Goal: Task Accomplishment & Management: Use online tool/utility

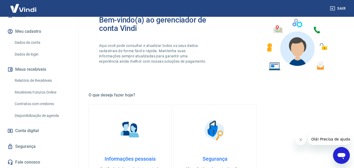
scroll to position [3, 0]
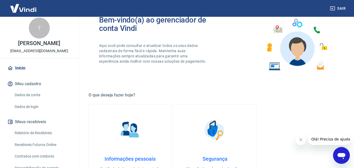
drag, startPoint x: 28, startPoint y: 133, endPoint x: 131, endPoint y: 0, distance: 167.8
click at [28, 133] on link "Relatório de Recebíveis" at bounding box center [42, 132] width 59 height 11
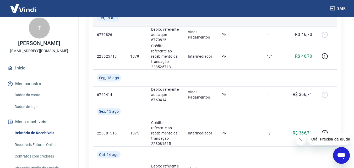
scroll to position [157, 0]
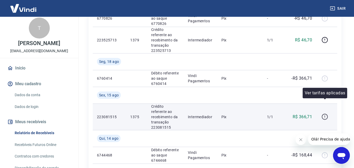
click at [325, 118] on icon "button" at bounding box center [324, 118] width 1 height 1
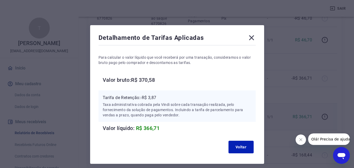
click at [251, 39] on icon at bounding box center [251, 37] width 8 height 8
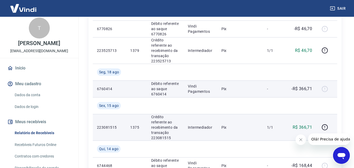
scroll to position [131, 0]
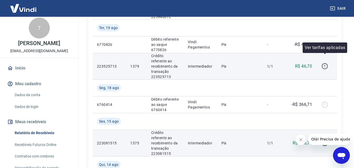
click at [323, 63] on icon "button" at bounding box center [324, 66] width 7 height 7
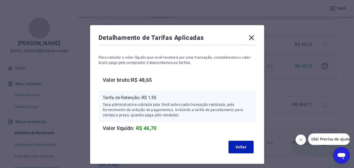
click at [250, 38] on icon at bounding box center [251, 37] width 8 height 8
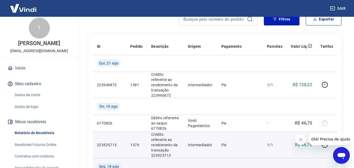
scroll to position [26, 0]
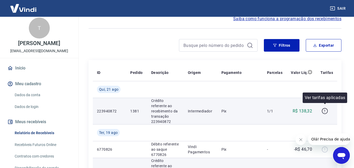
click at [323, 109] on icon "button" at bounding box center [324, 111] width 7 height 7
